Goal: Task Accomplishment & Management: Use online tool/utility

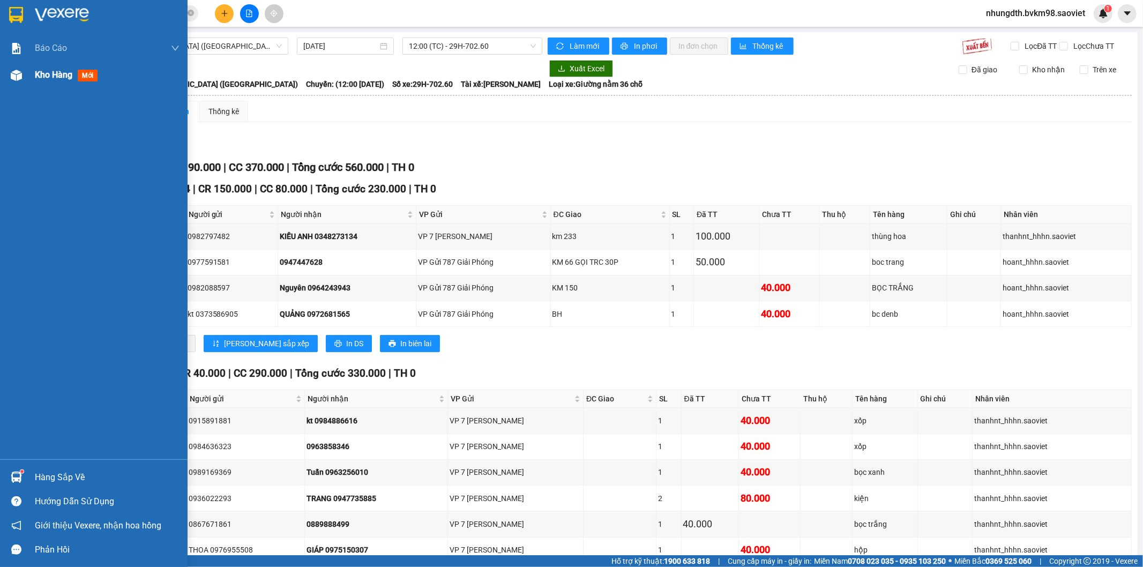
click at [44, 82] on div "Kho hàng mới" at bounding box center [107, 75] width 145 height 27
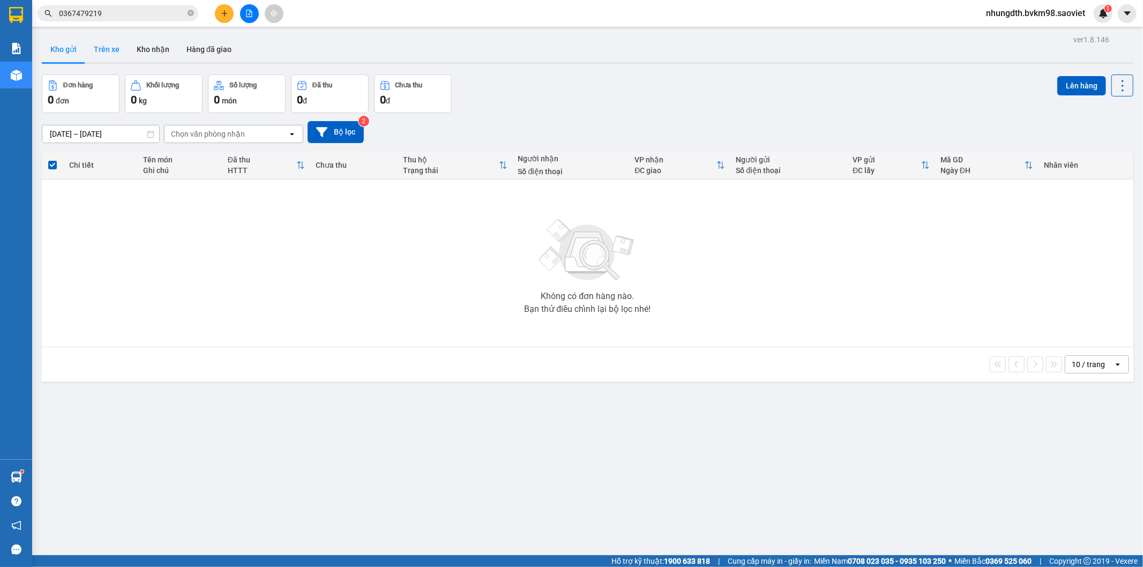
click at [108, 51] on button "Trên xe" at bounding box center [106, 49] width 43 height 26
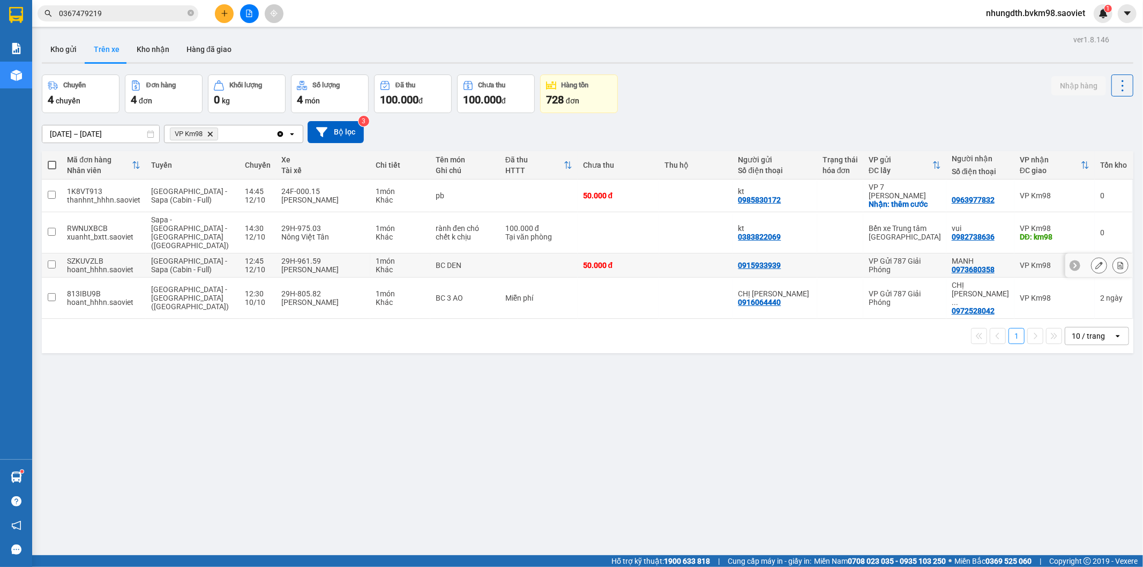
click at [51, 260] on input "checkbox" at bounding box center [52, 264] width 8 height 8
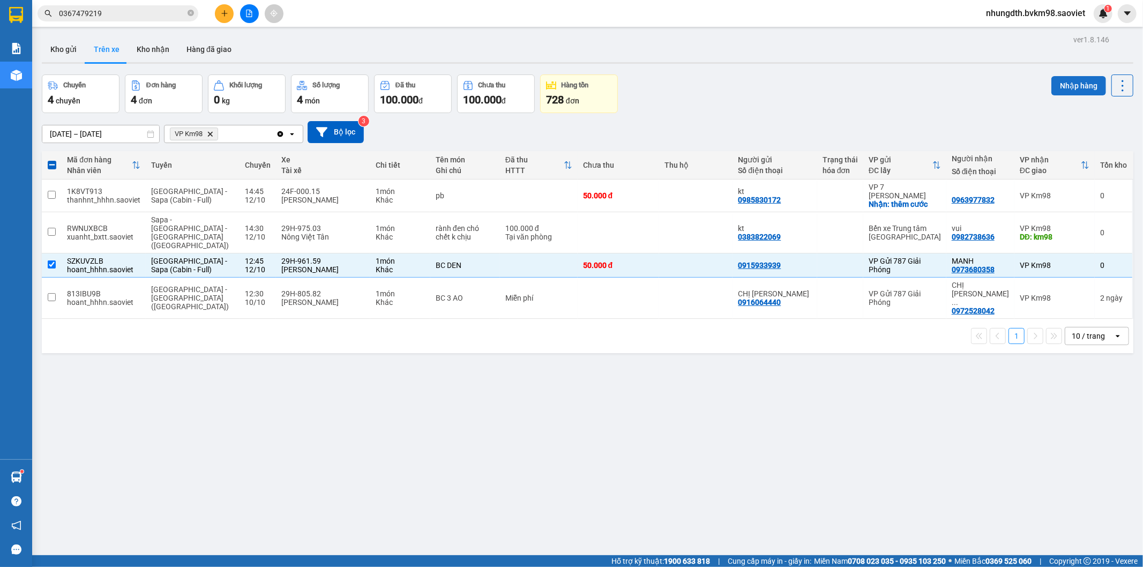
click at [1053, 81] on button "Nhập hàng" at bounding box center [1078, 85] width 55 height 19
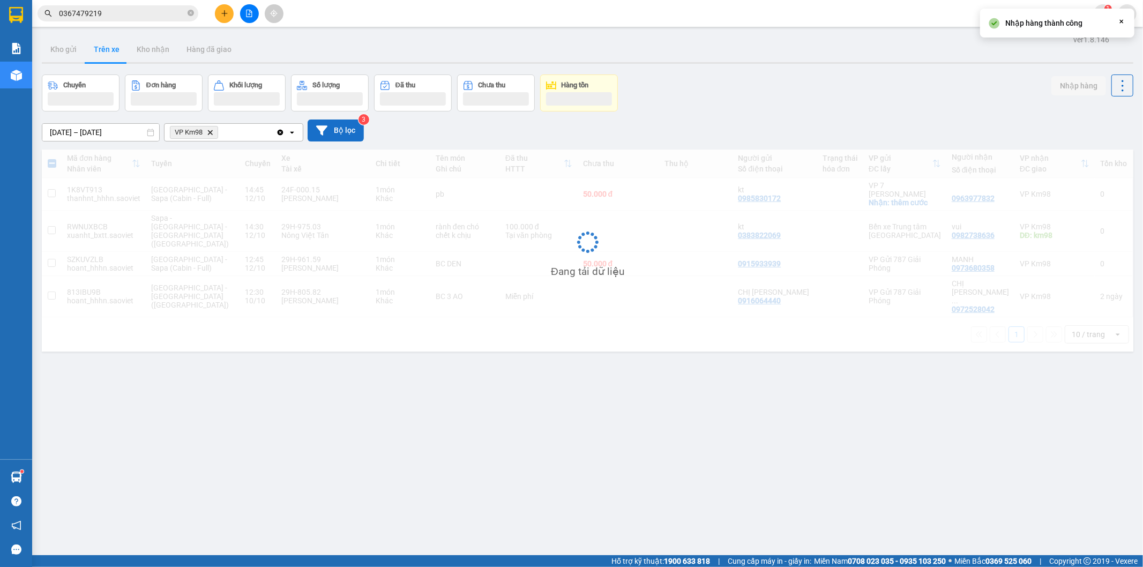
checkbox input "false"
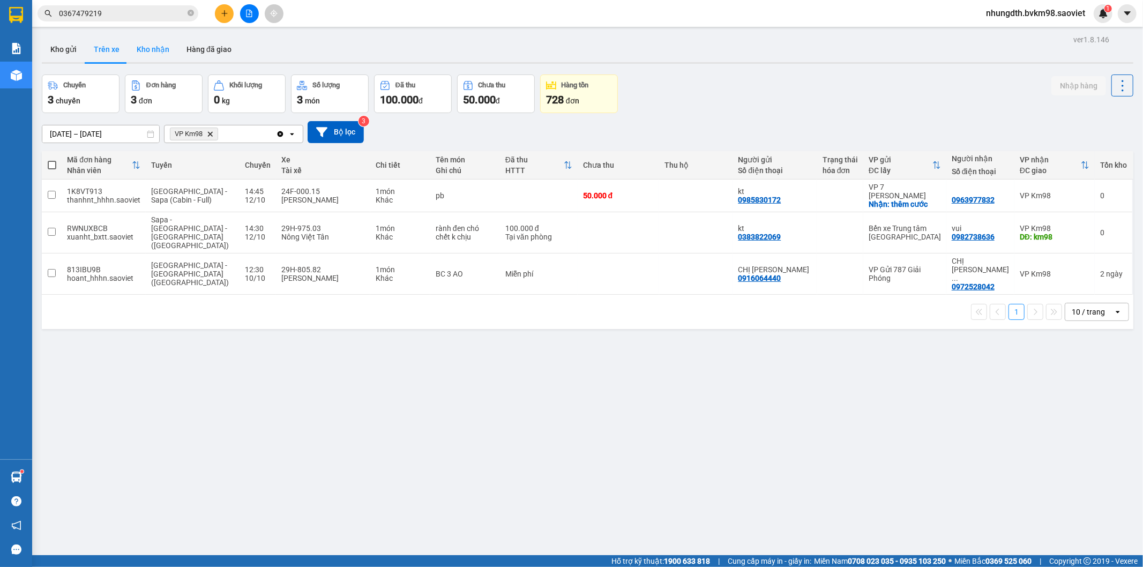
click at [154, 49] on button "Kho nhận" at bounding box center [153, 49] width 50 height 26
type input "[DATE] – [DATE]"
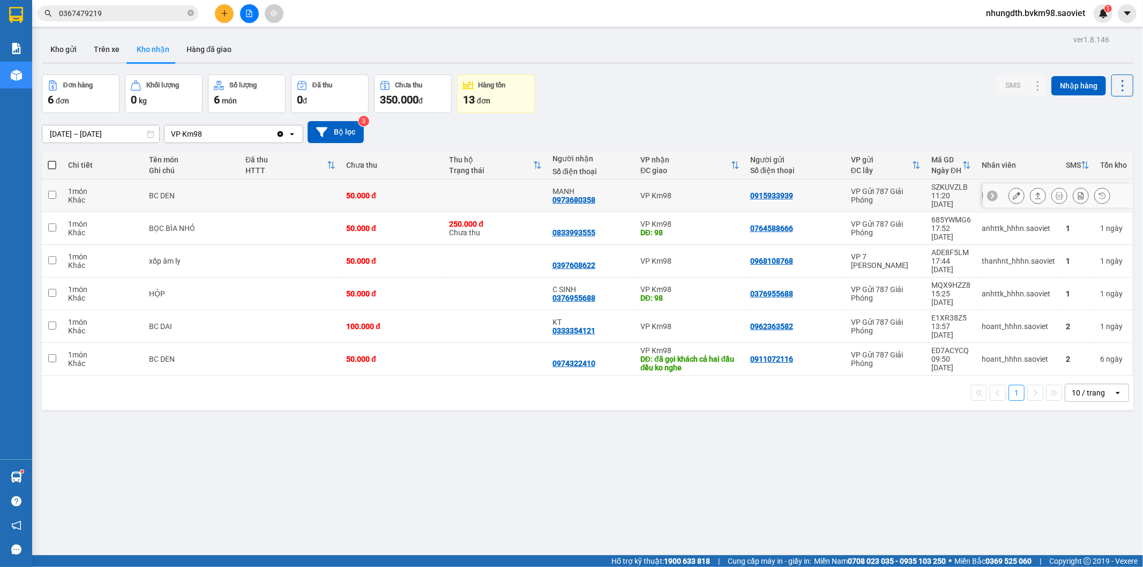
click at [501, 188] on td at bounding box center [495, 196] width 103 height 33
checkbox input "true"
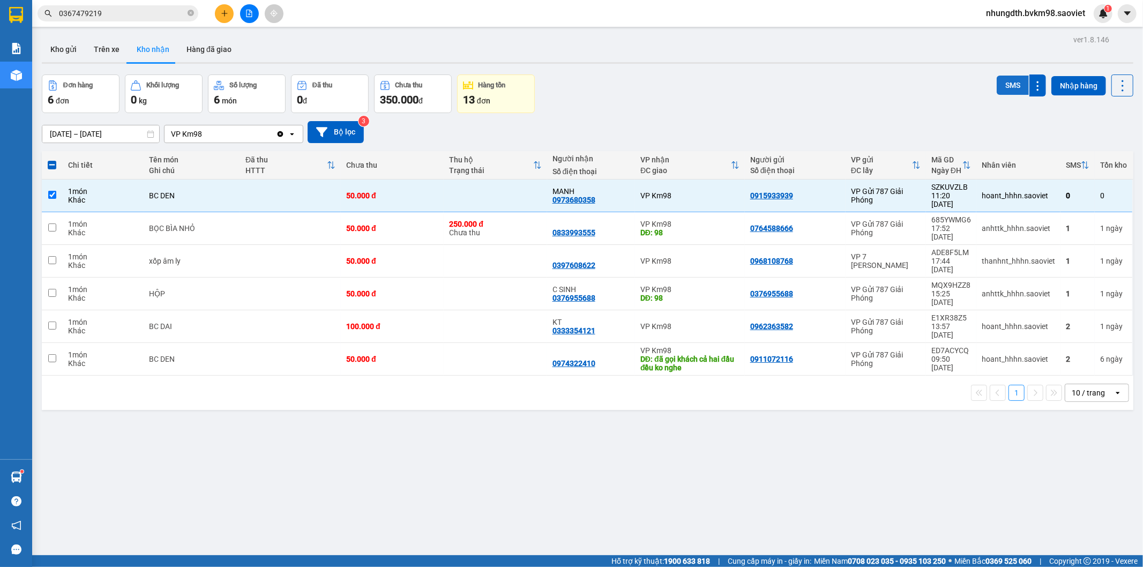
click at [999, 88] on button "SMS" at bounding box center [1013, 85] width 32 height 19
click at [100, 46] on button "Trên xe" at bounding box center [106, 49] width 43 height 26
type input "[DATE] – [DATE]"
